Goal: Task Accomplishment & Management: Manage account settings

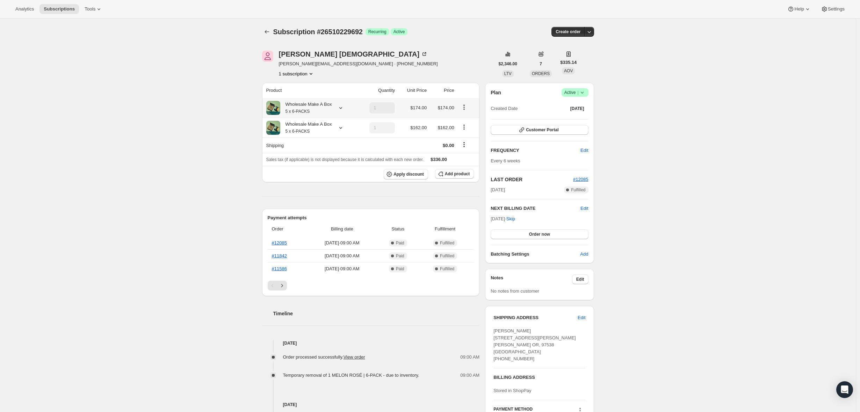
click at [343, 109] on icon at bounding box center [340, 107] width 7 height 7
click at [341, 126] on icon at bounding box center [340, 127] width 7 height 7
click at [344, 110] on icon at bounding box center [340, 107] width 7 height 7
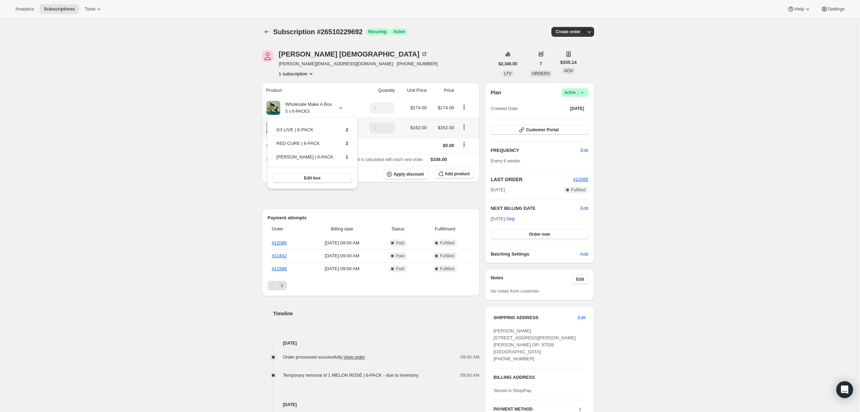
click at [358, 126] on th "Wholesale Make A Box 5 x 6-PACKS" at bounding box center [310, 128] width 96 height 20
click at [343, 111] on icon at bounding box center [340, 107] width 7 height 7
click at [163, 188] on div "Subscription #26510229692. This page is ready Subscription #26510229692 Success…" at bounding box center [428, 361] width 856 height 685
click at [344, 108] on icon at bounding box center [340, 107] width 7 height 7
click at [402, 186] on div "Product Quantity Unit Price Price Wholesale Make A Box 5 x 6-PACKS 1 $174.00 $1…" at bounding box center [371, 383] width 218 height 600
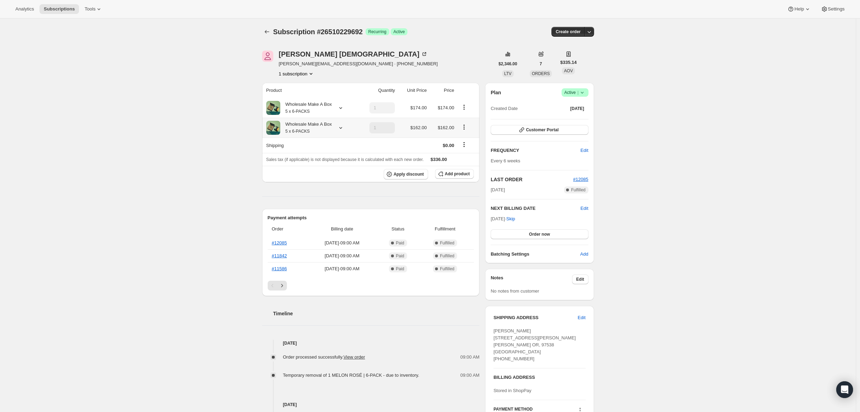
click at [344, 130] on icon at bounding box center [340, 127] width 7 height 7
click at [343, 110] on icon at bounding box center [340, 107] width 7 height 7
drag, startPoint x: 281, startPoint y: 157, endPoint x: 337, endPoint y: 158, distance: 56.3
click at [337, 158] on tr "[PERSON_NAME] | 6-PACK 1" at bounding box center [312, 159] width 73 height 13
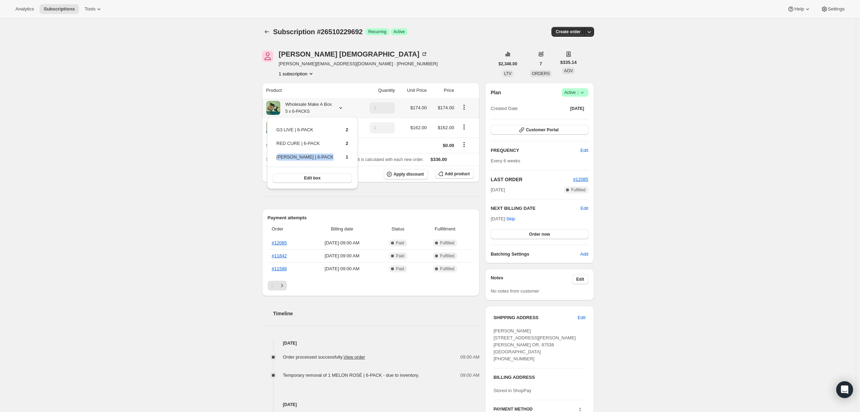
click at [337, 158] on td "1" at bounding box center [341, 159] width 14 height 13
click at [225, 175] on div "Subscription #26510229692. This page is ready Subscription #26510229692 Success…" at bounding box center [428, 361] width 856 height 685
click at [343, 110] on icon at bounding box center [340, 107] width 7 height 7
click at [421, 53] on icon at bounding box center [424, 54] width 7 height 7
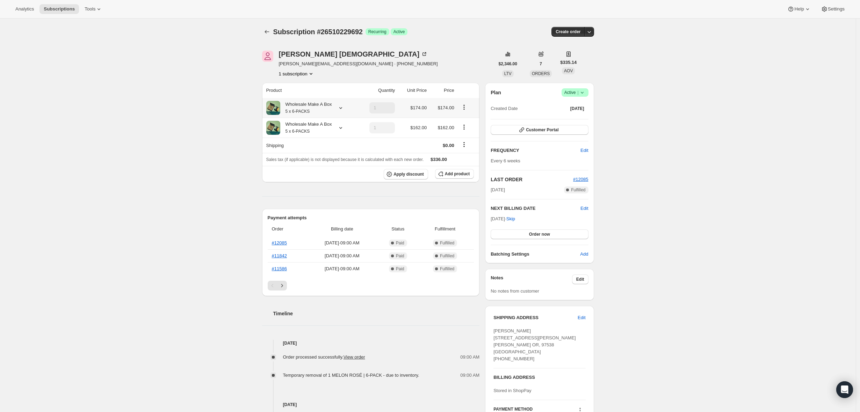
click at [344, 109] on icon at bounding box center [340, 107] width 7 height 7
click at [311, 180] on span "Edit box" at bounding box center [312, 178] width 16 height 6
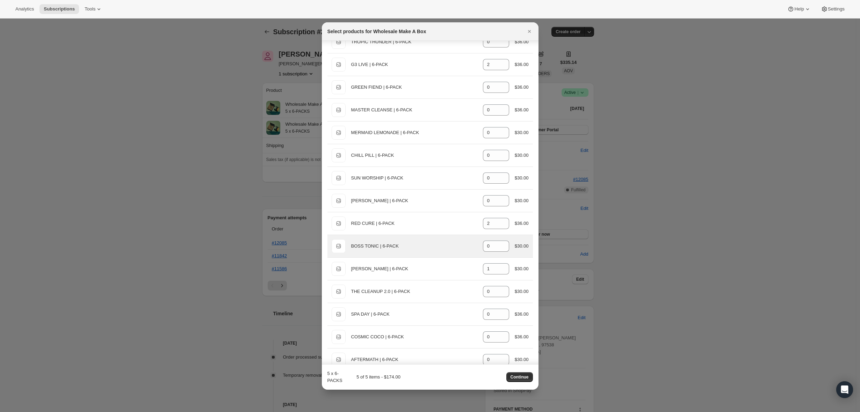
scroll to position [67, 0]
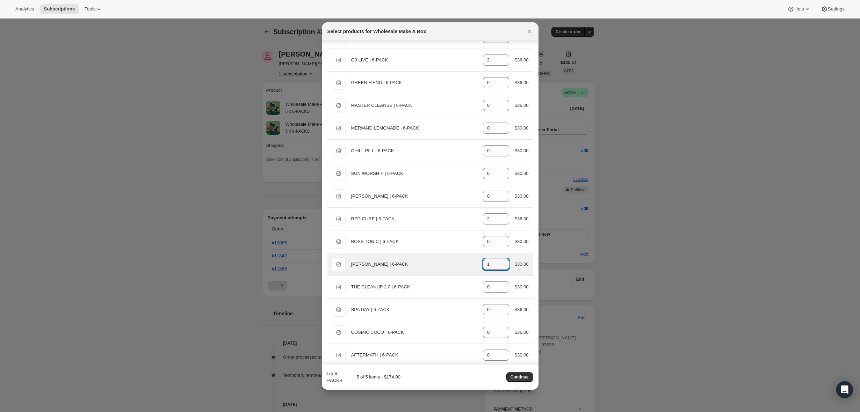
drag, startPoint x: 491, startPoint y: 263, endPoint x: 472, endPoint y: 265, distance: 18.6
click at [474, 265] on div "Default Title MELON ROSÉ | 6-PACK gid://shopify/ProductVariant/41780044169404 1…" at bounding box center [430, 264] width 197 height 14
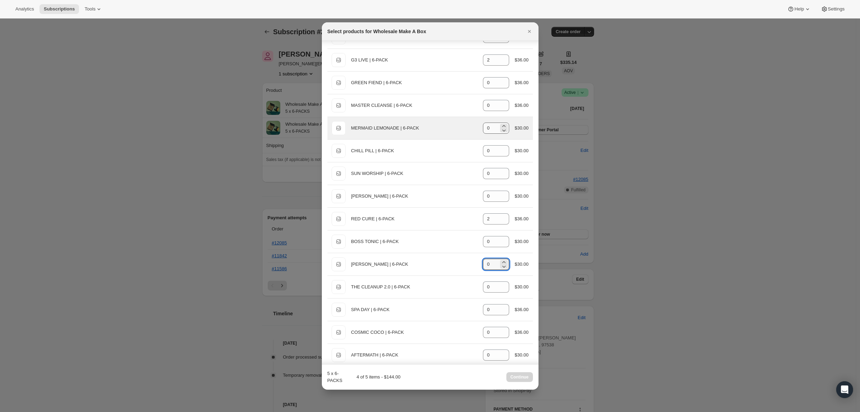
type input "0"
drag, startPoint x: 488, startPoint y: 131, endPoint x: 478, endPoint y: 129, distance: 10.1
click at [483, 129] on input "0" at bounding box center [491, 128] width 16 height 11
type input "1"
click at [520, 377] on span "Continue" at bounding box center [519, 378] width 18 height 6
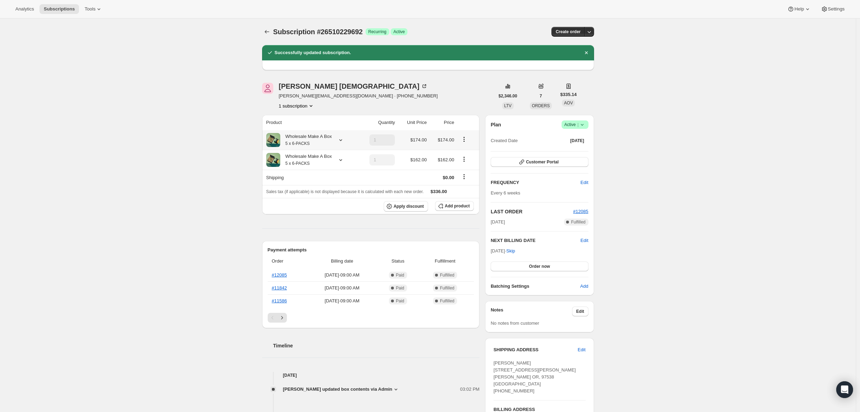
click at [347, 144] on div "Wholesale Make A Box 5 x 6-PACKS" at bounding box center [310, 140] width 89 height 14
click at [344, 139] on icon at bounding box center [340, 140] width 7 height 7
